Goal: Use online tool/utility: Utilize a website feature to perform a specific function

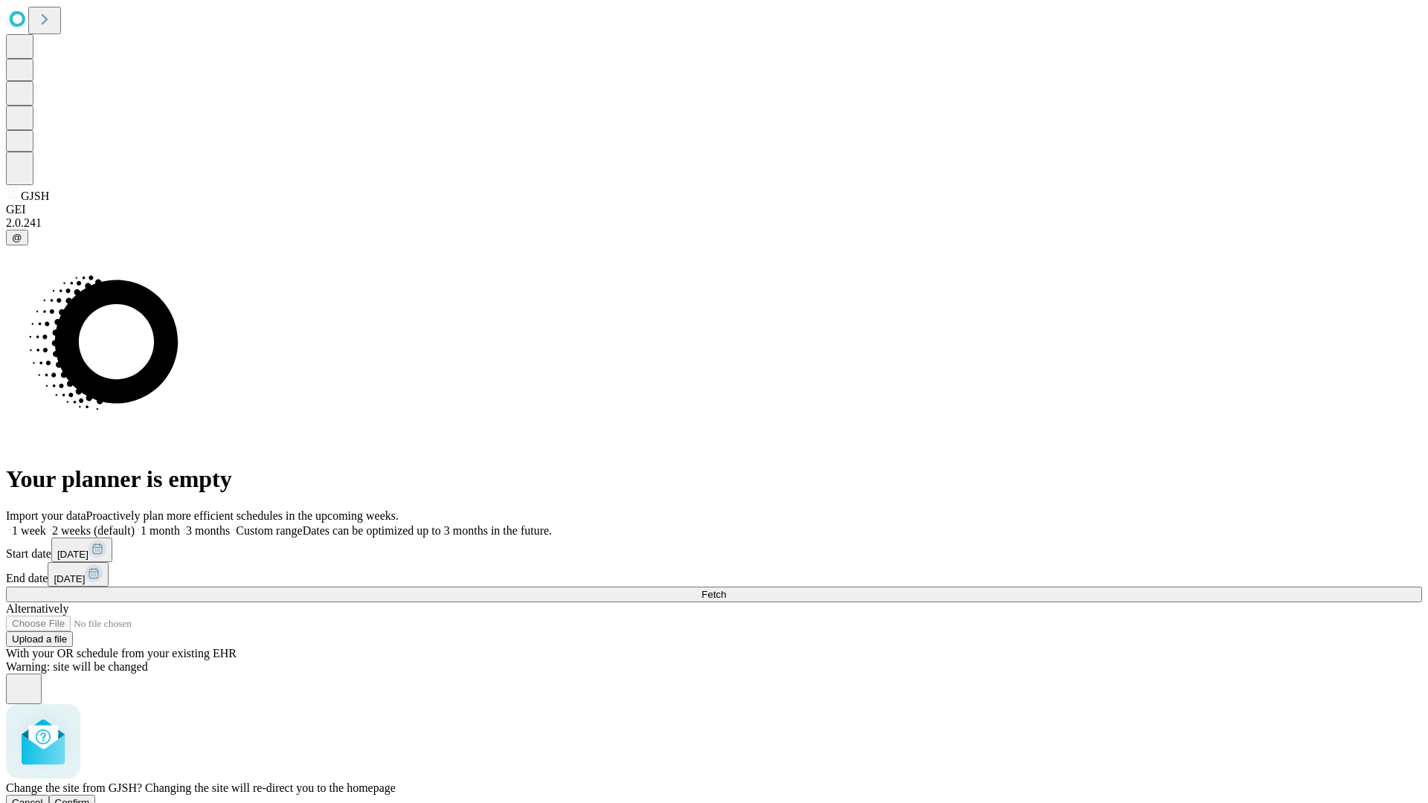
click at [90, 797] on span "Confirm" at bounding box center [72, 802] width 35 height 11
click at [135, 524] on label "2 weeks (default)" at bounding box center [90, 530] width 88 height 13
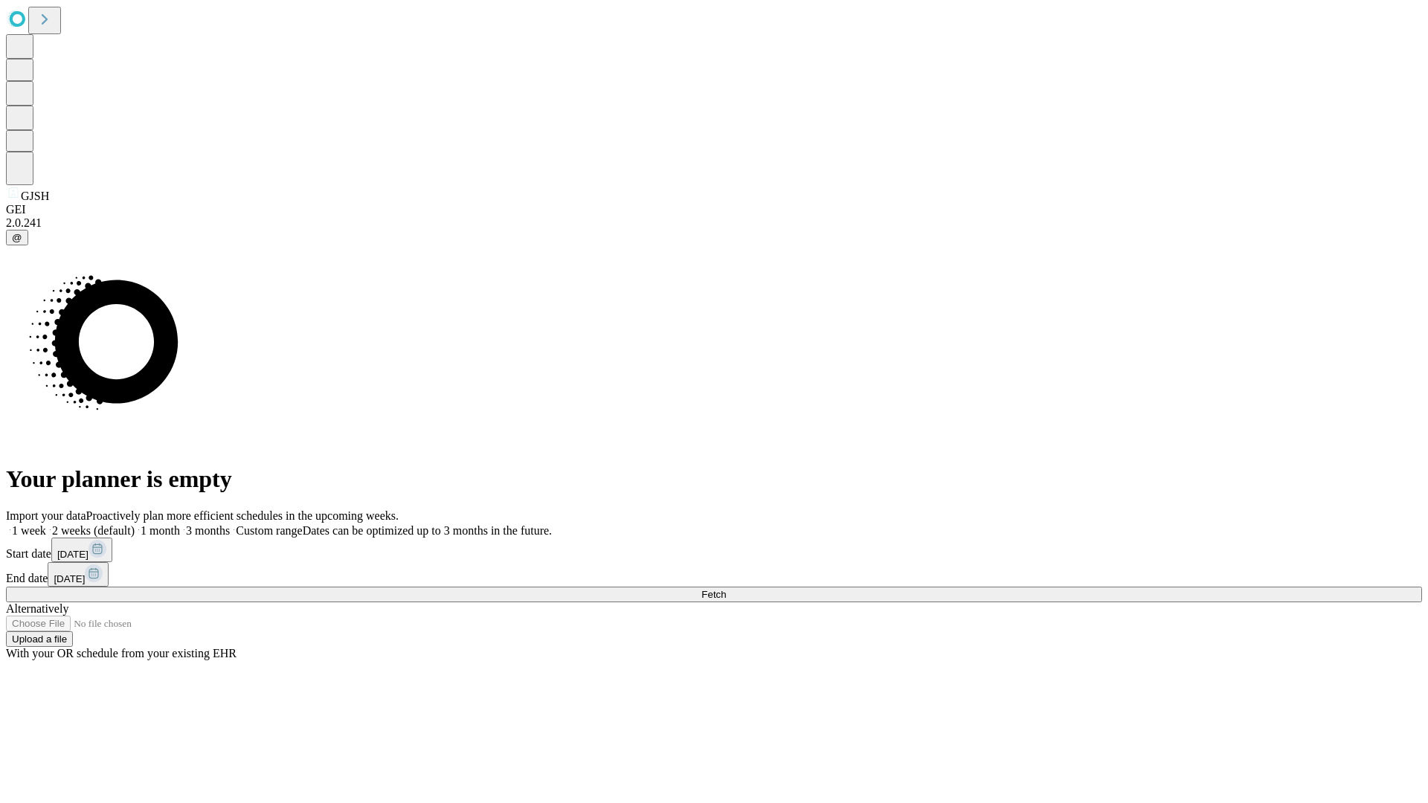
click at [726, 589] on span "Fetch" at bounding box center [713, 594] width 25 height 11
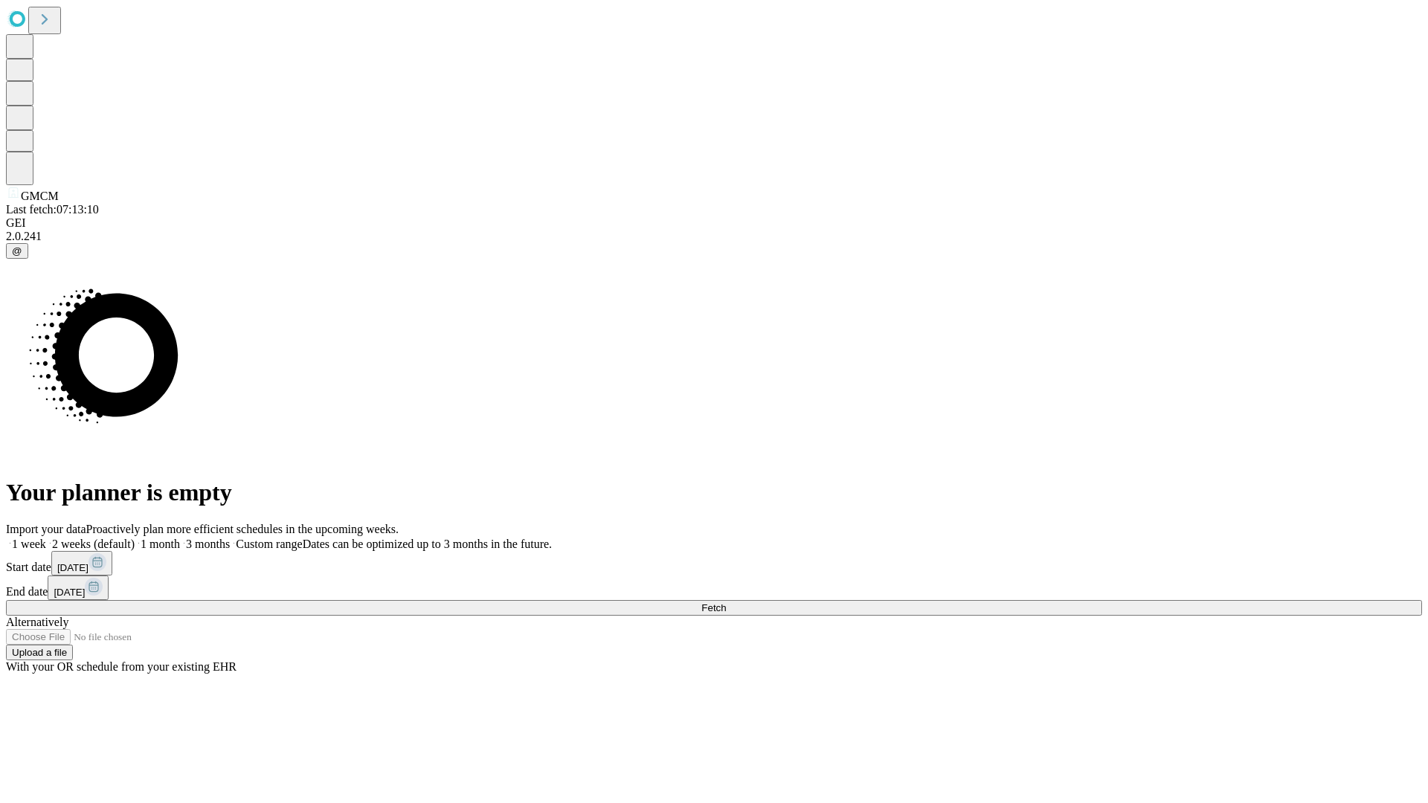
click at [726, 602] on span "Fetch" at bounding box center [713, 607] width 25 height 11
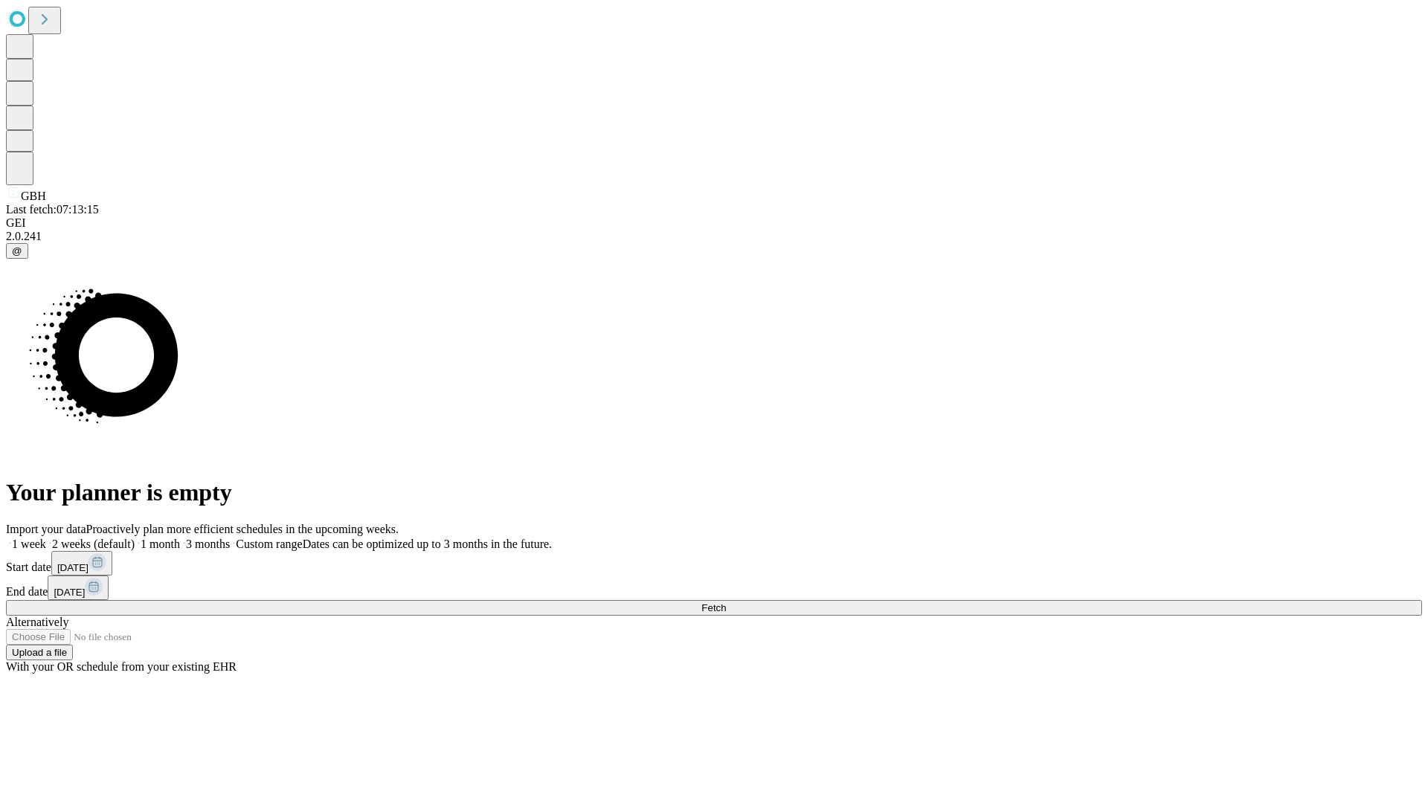
click at [135, 538] on label "2 weeks (default)" at bounding box center [90, 544] width 88 height 13
click at [726, 602] on span "Fetch" at bounding box center [713, 607] width 25 height 11
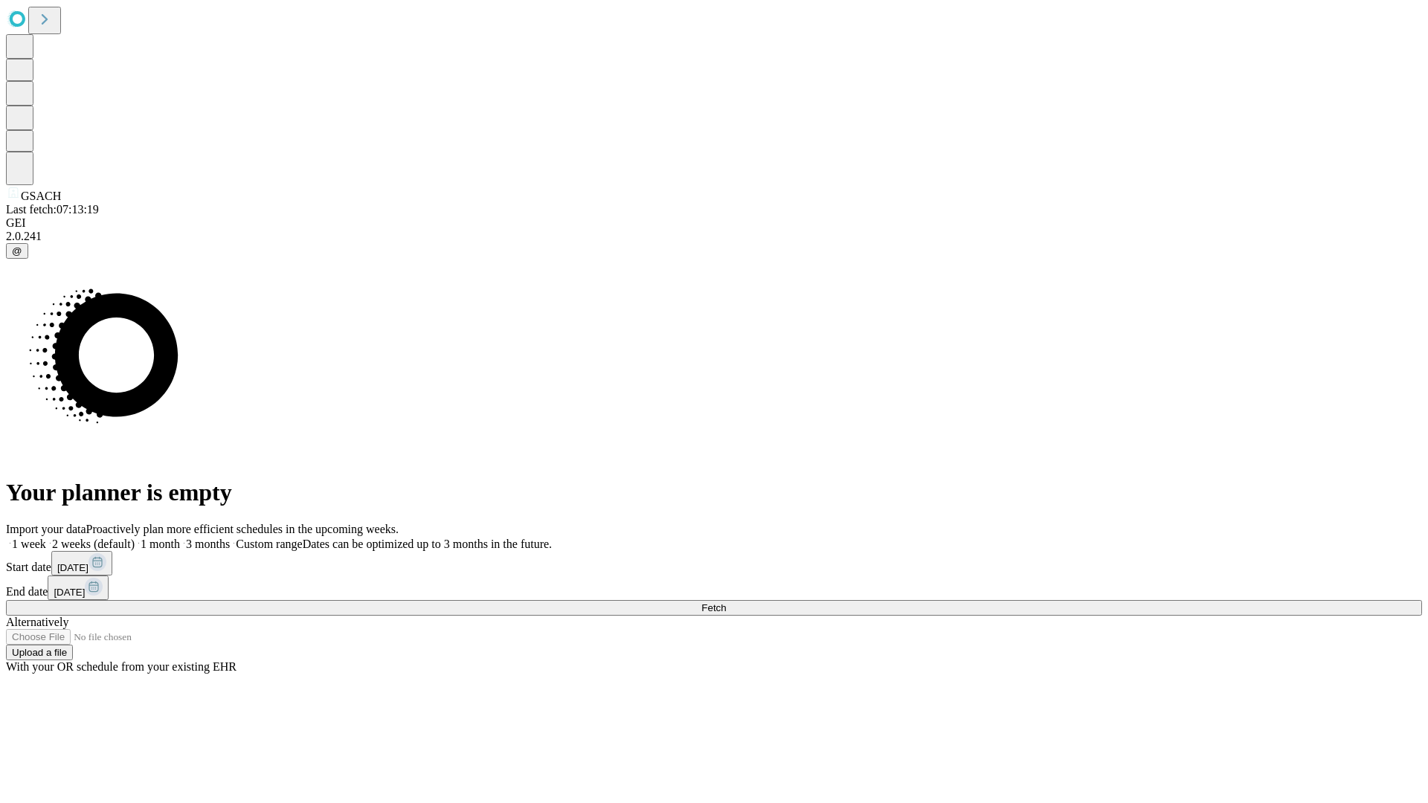
click at [135, 538] on label "2 weeks (default)" at bounding box center [90, 544] width 88 height 13
click at [726, 602] on span "Fetch" at bounding box center [713, 607] width 25 height 11
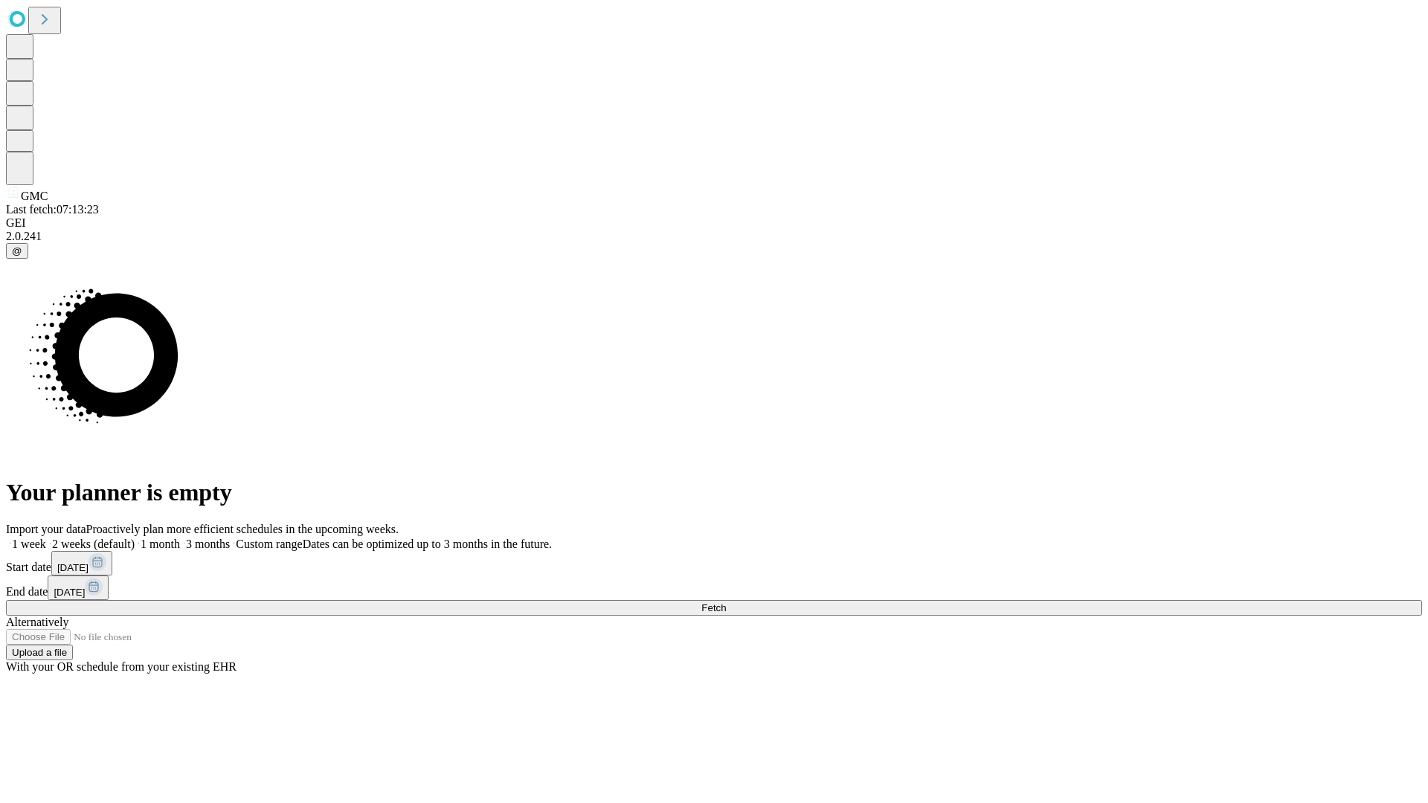
click at [135, 538] on label "2 weeks (default)" at bounding box center [90, 544] width 88 height 13
click at [726, 602] on span "Fetch" at bounding box center [713, 607] width 25 height 11
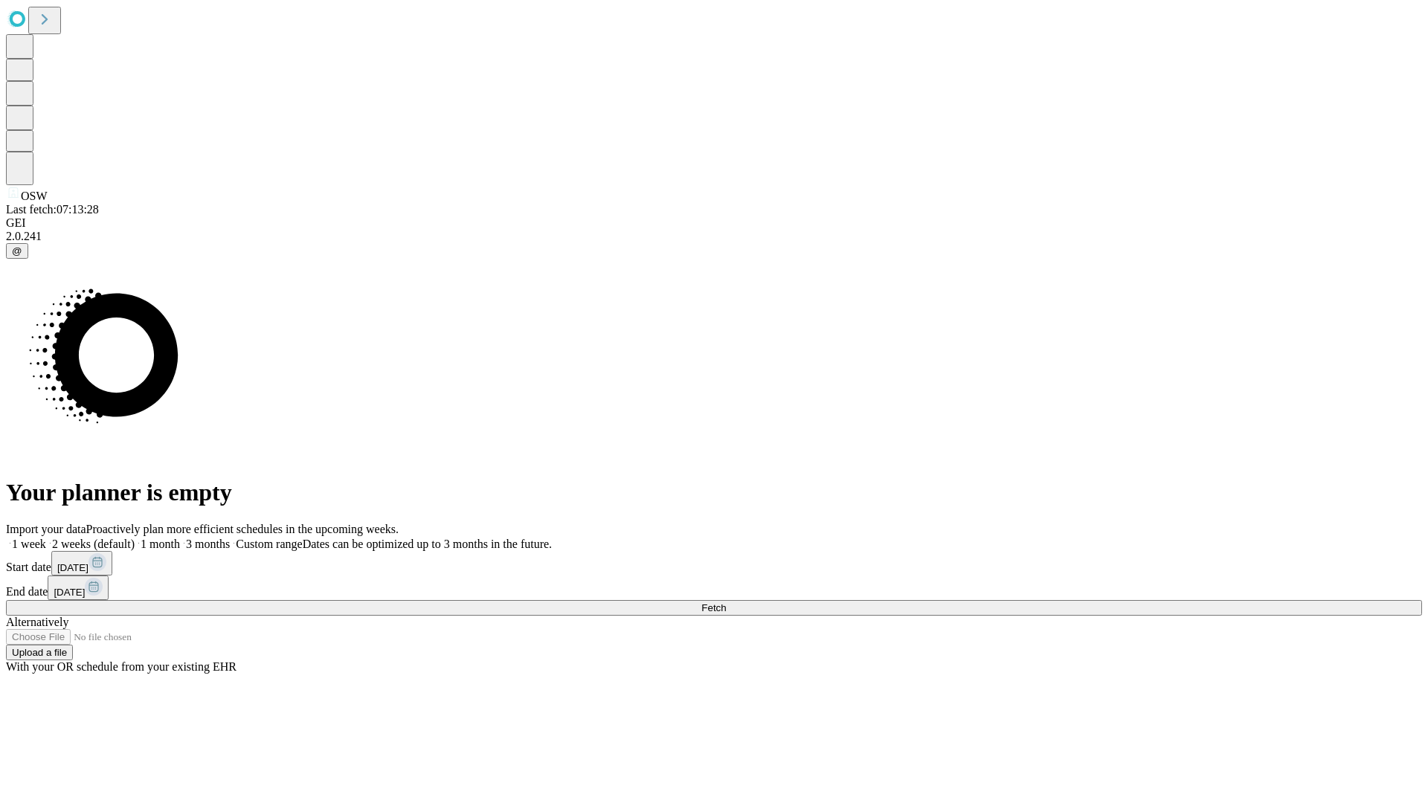
click at [135, 538] on label "2 weeks (default)" at bounding box center [90, 544] width 88 height 13
click at [726, 602] on span "Fetch" at bounding box center [713, 607] width 25 height 11
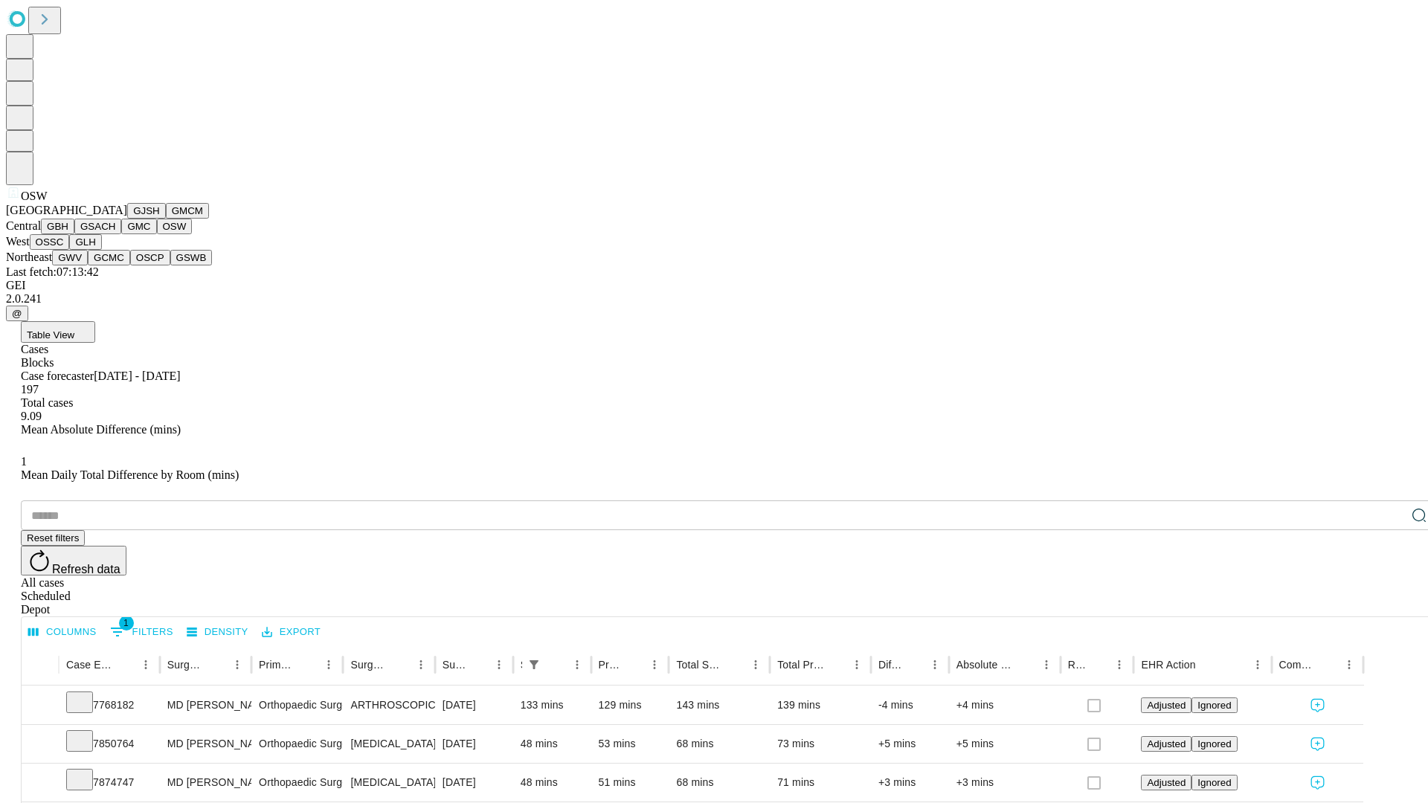
click at [70, 250] on button "OSSC" at bounding box center [50, 242] width 40 height 16
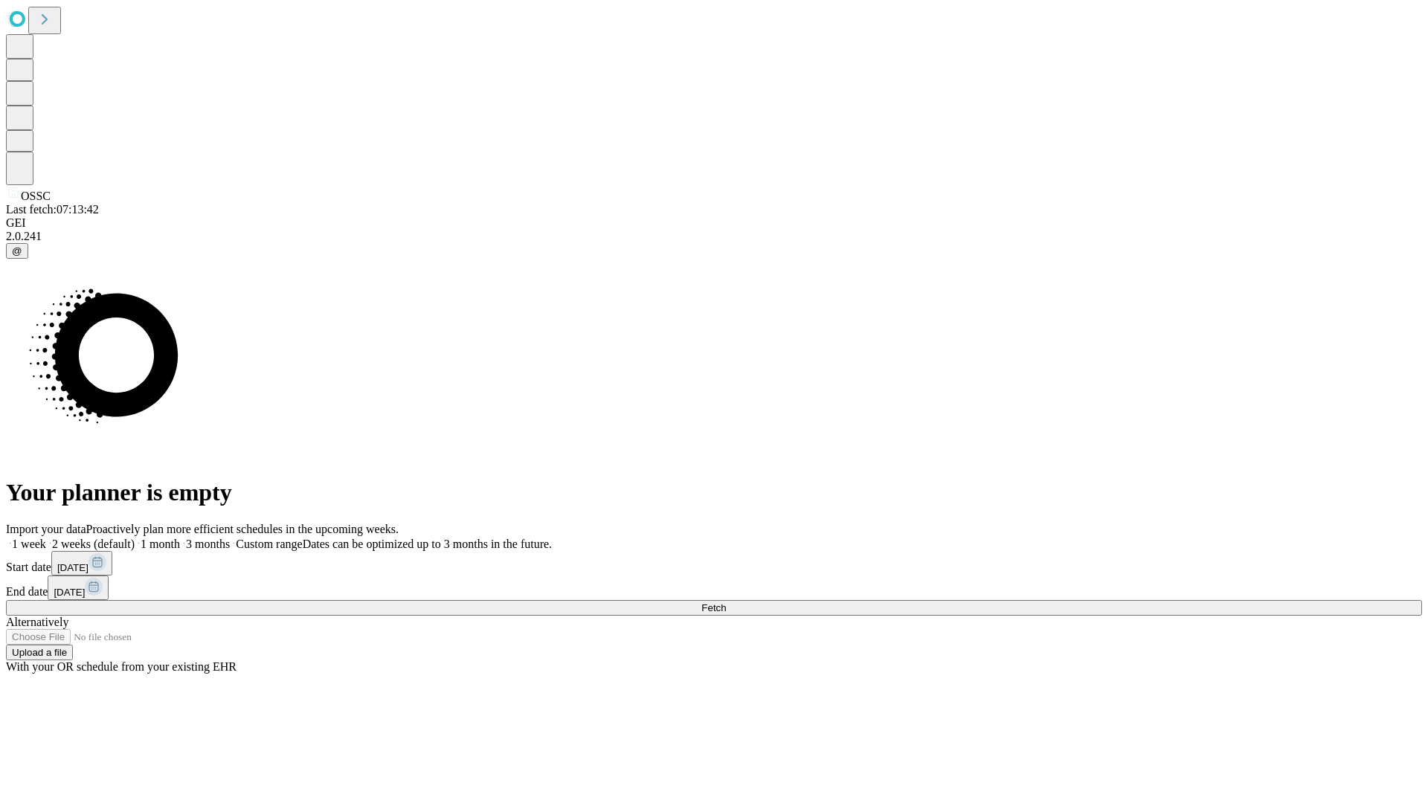
click at [135, 538] on label "2 weeks (default)" at bounding box center [90, 544] width 88 height 13
click at [726, 602] on span "Fetch" at bounding box center [713, 607] width 25 height 11
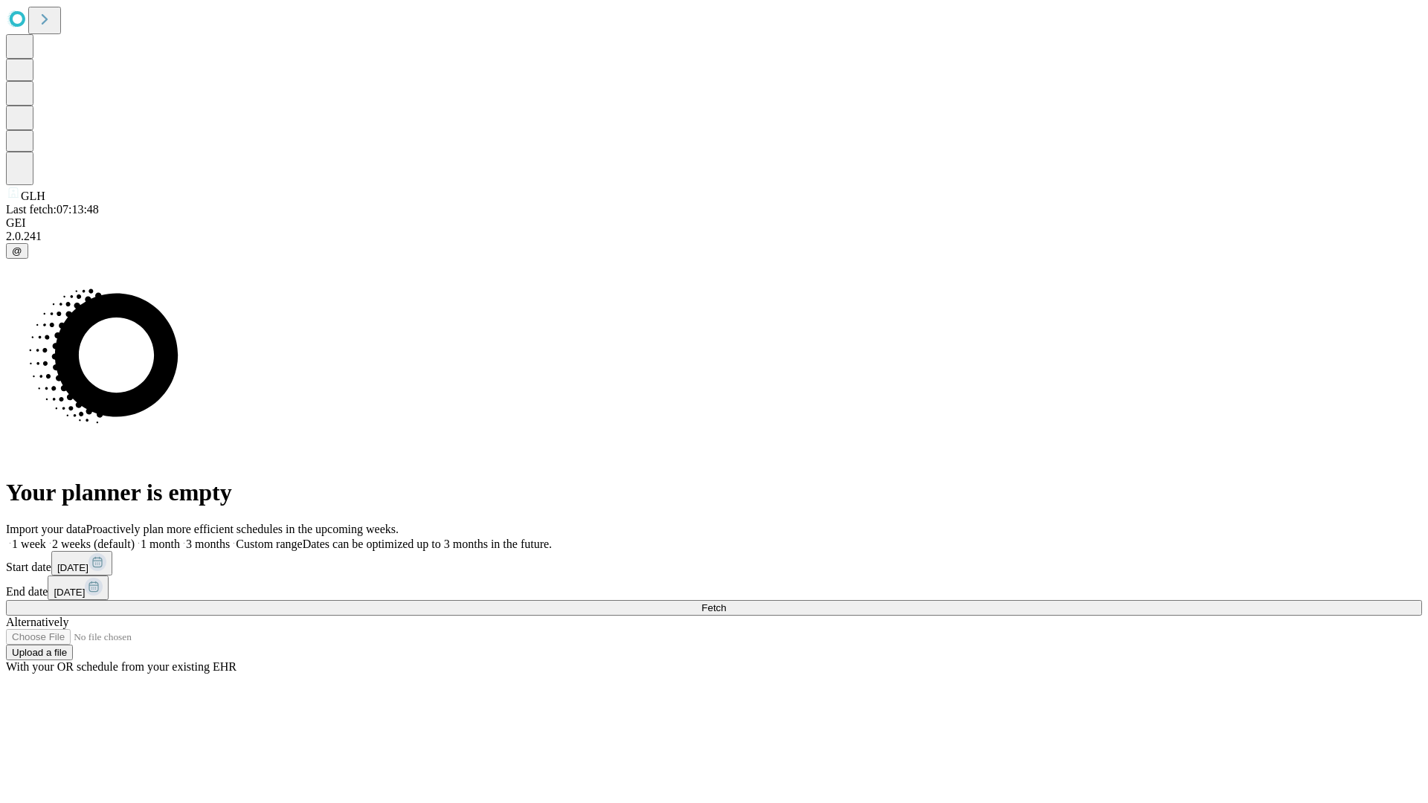
click at [135, 538] on label "2 weeks (default)" at bounding box center [90, 544] width 88 height 13
click at [726, 602] on span "Fetch" at bounding box center [713, 607] width 25 height 11
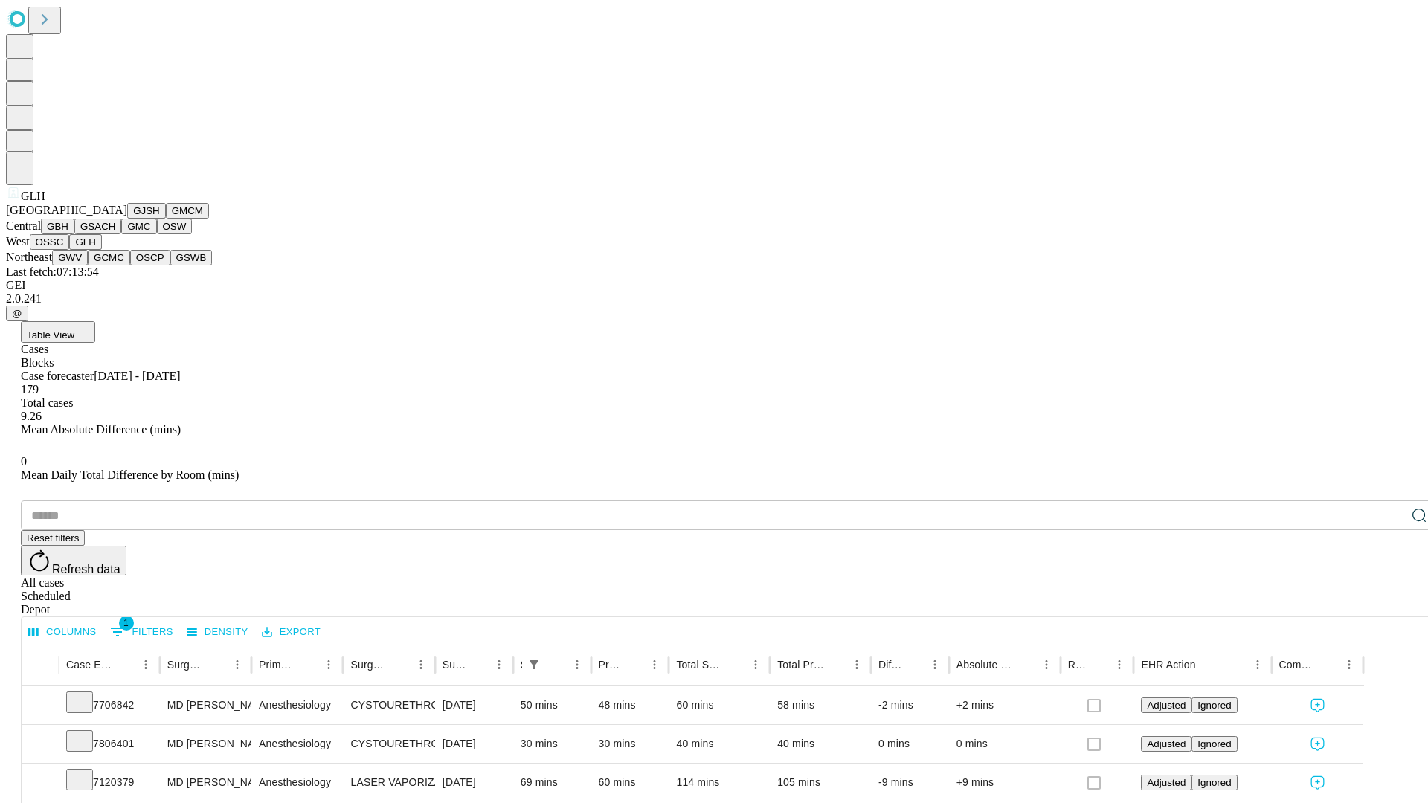
click at [88, 265] on button "GWV" at bounding box center [70, 258] width 36 height 16
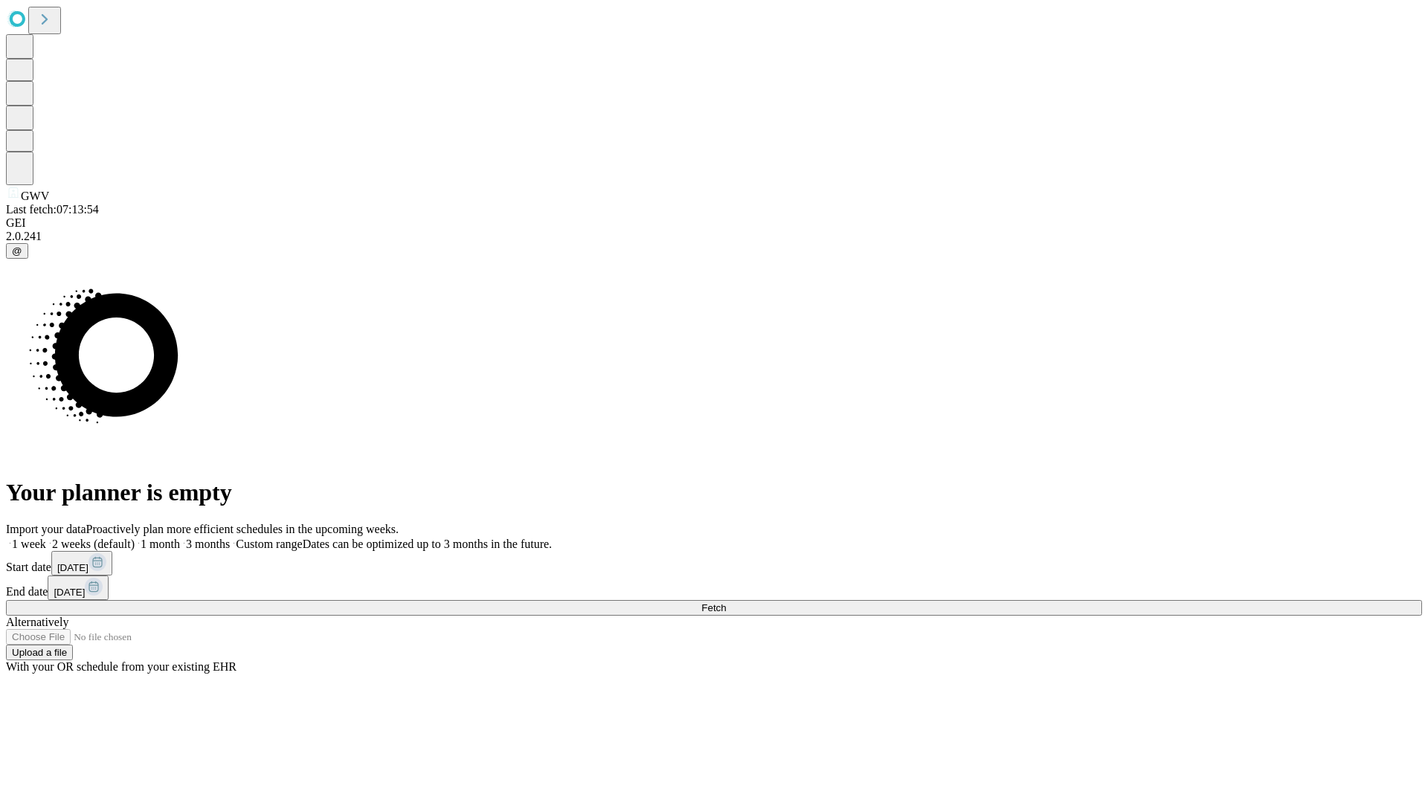
click at [726, 602] on span "Fetch" at bounding box center [713, 607] width 25 height 11
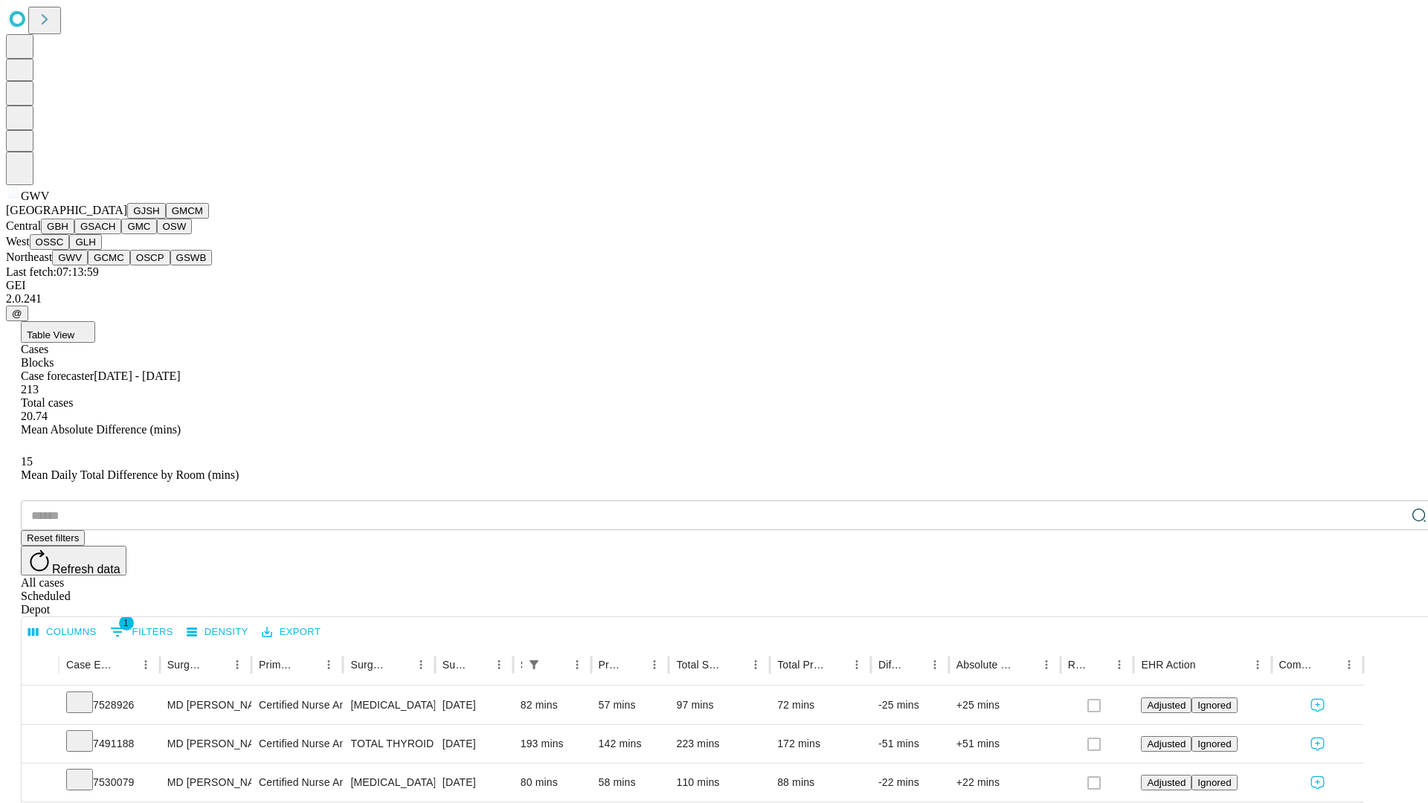
click at [115, 265] on button "GCMC" at bounding box center [109, 258] width 42 height 16
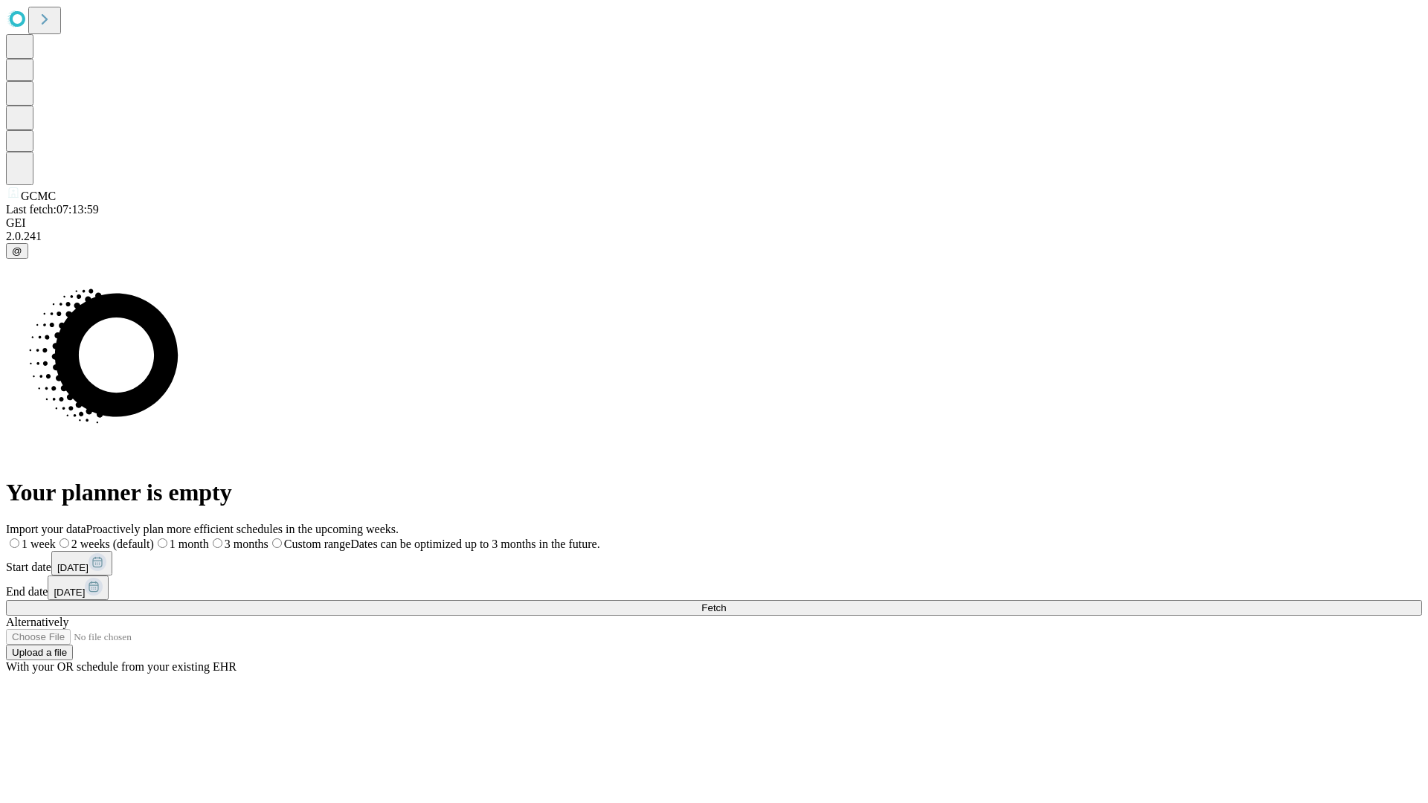
click at [726, 602] on span "Fetch" at bounding box center [713, 607] width 25 height 11
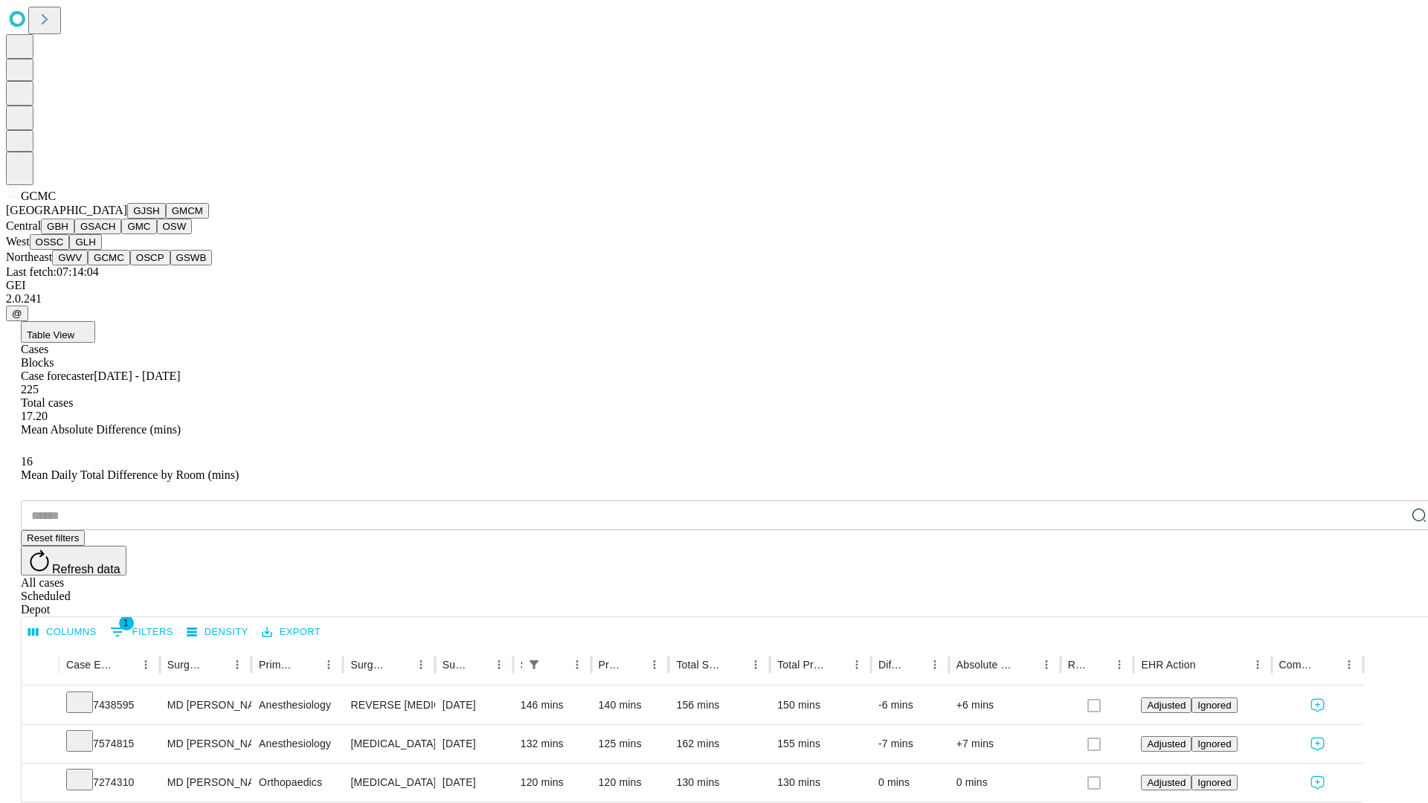
click at [130, 265] on button "OSCP" at bounding box center [150, 258] width 40 height 16
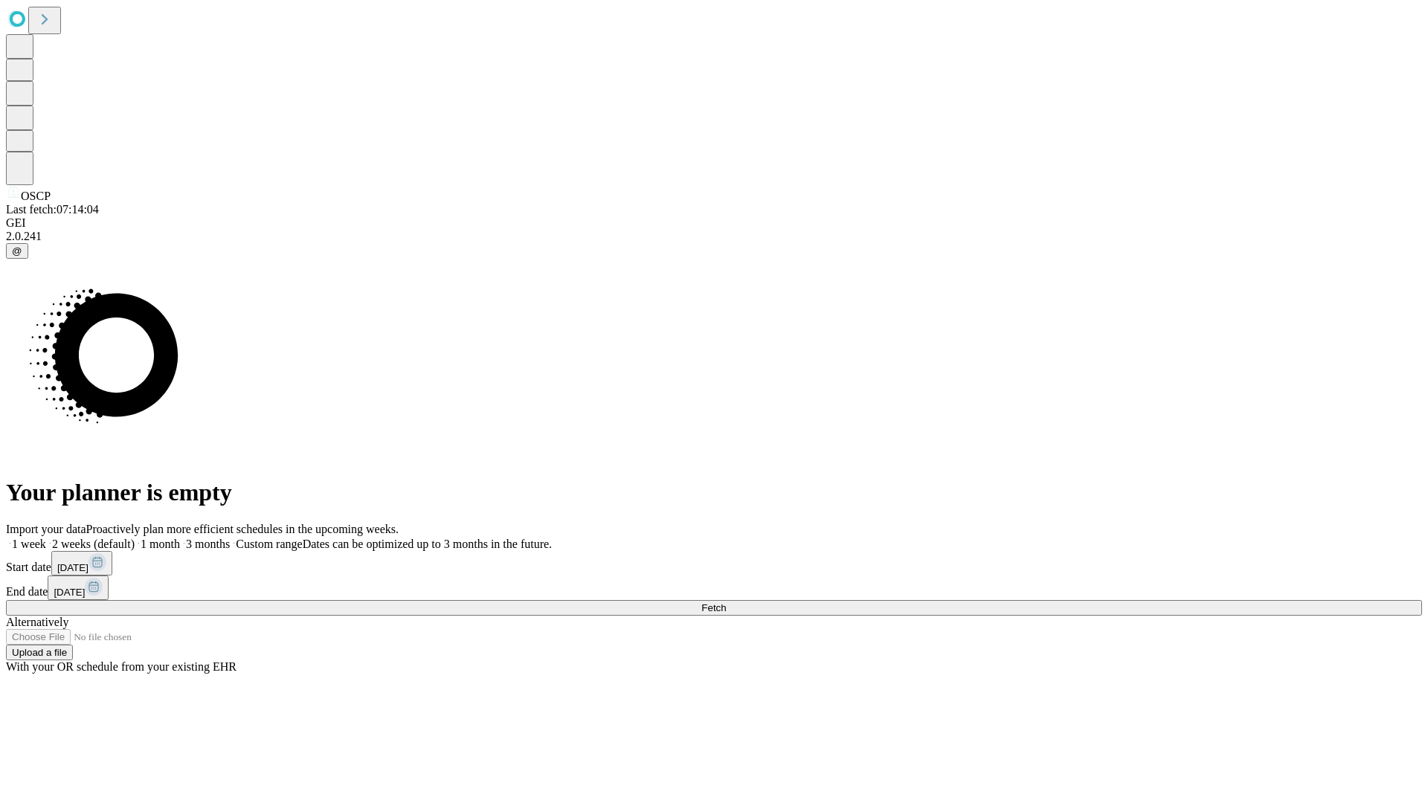
click at [135, 538] on label "2 weeks (default)" at bounding box center [90, 544] width 88 height 13
click at [726, 602] on span "Fetch" at bounding box center [713, 607] width 25 height 11
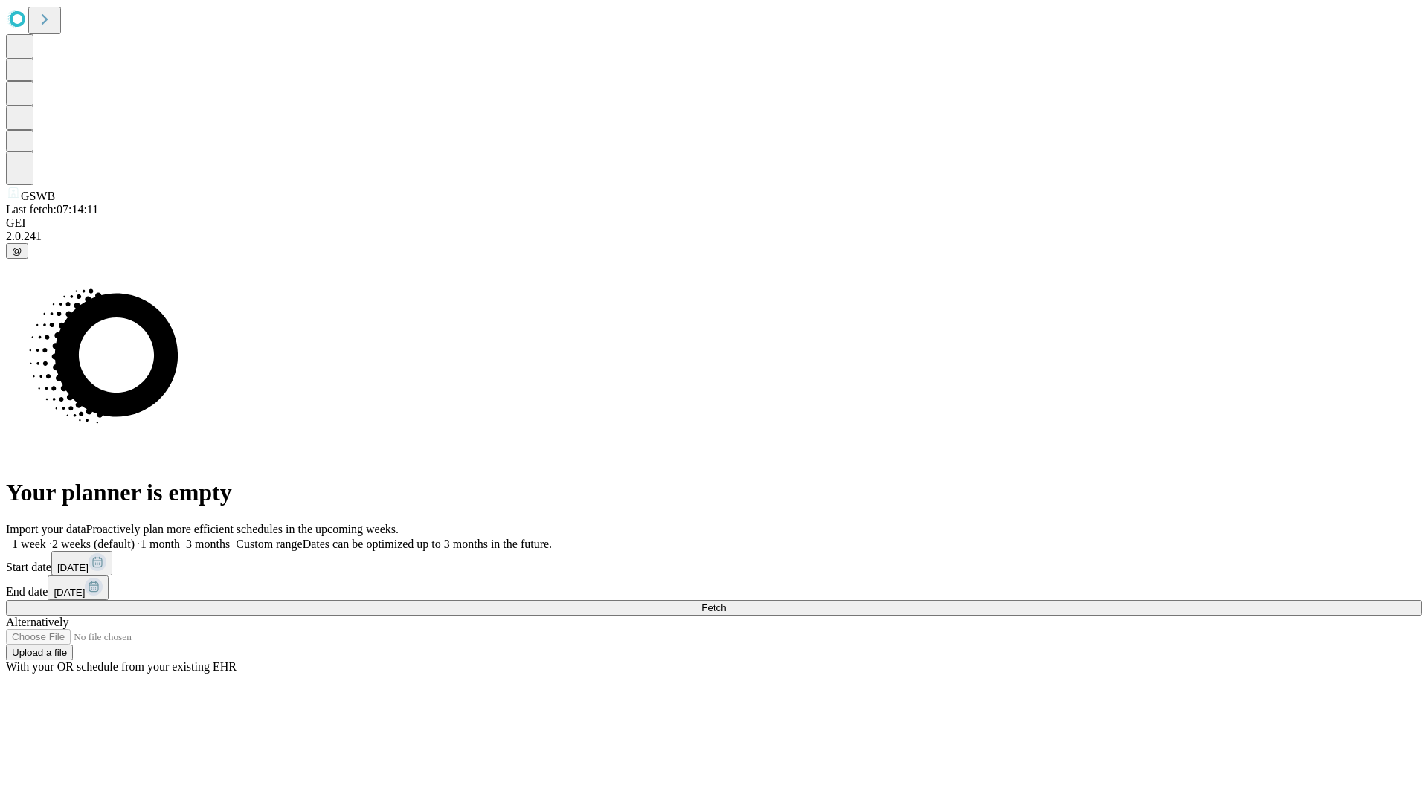
click at [135, 538] on label "2 weeks (default)" at bounding box center [90, 544] width 88 height 13
click at [726, 602] on span "Fetch" at bounding box center [713, 607] width 25 height 11
